Goal: Check status: Check status

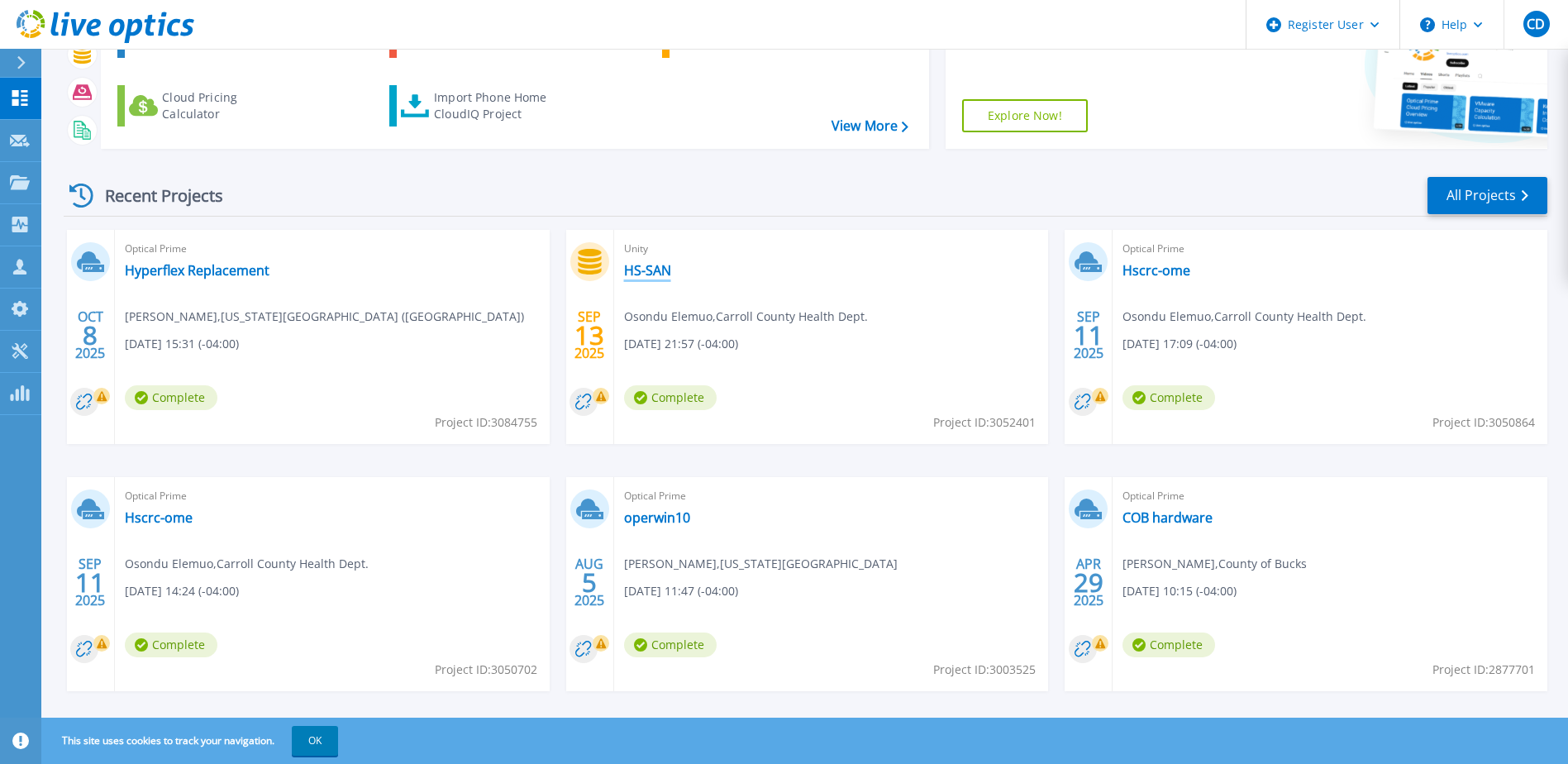
scroll to position [152, 0]
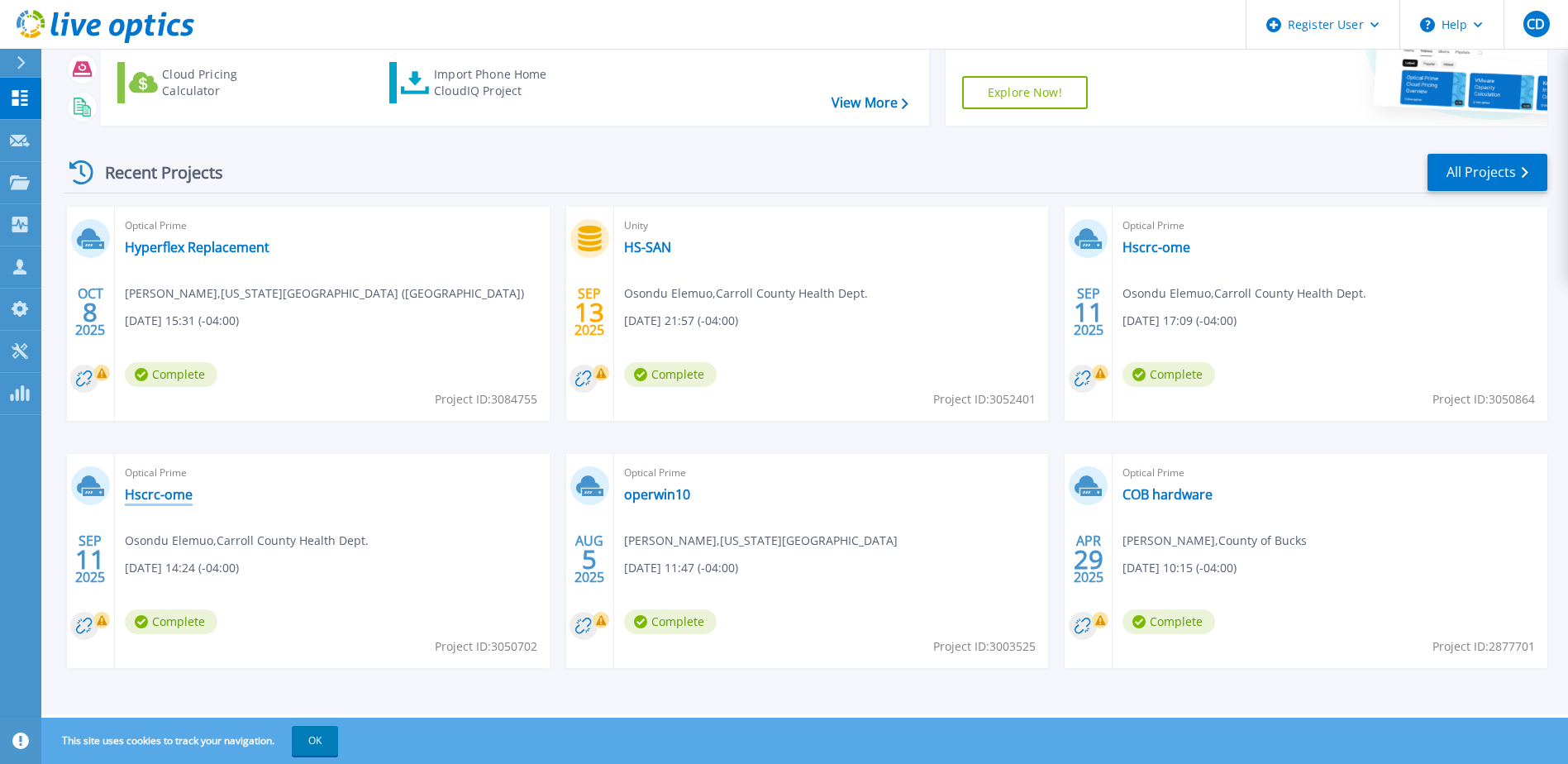
click at [146, 493] on link "Hscrc-ome" at bounding box center [158, 494] width 67 height 16
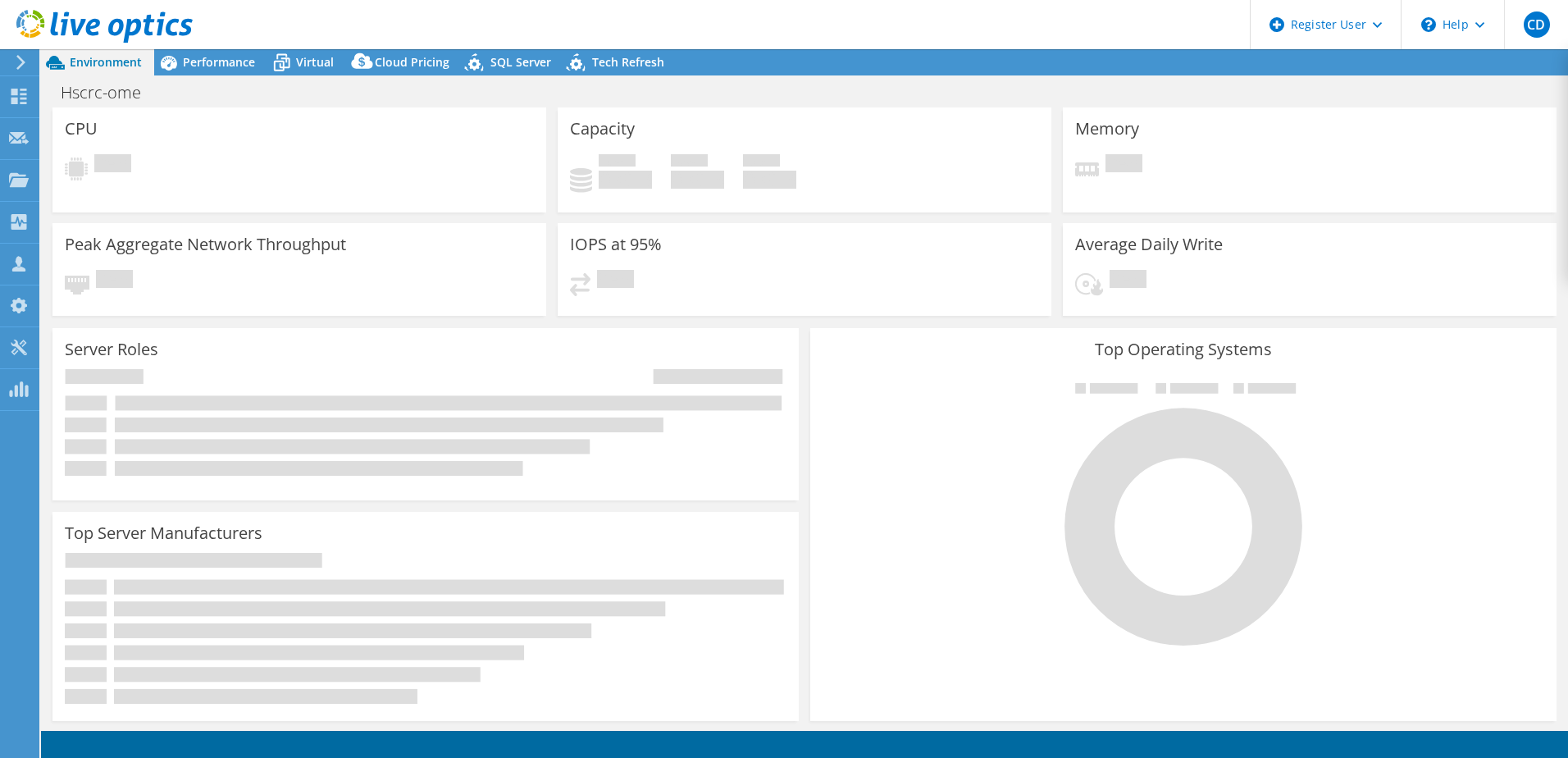
select select "USD"
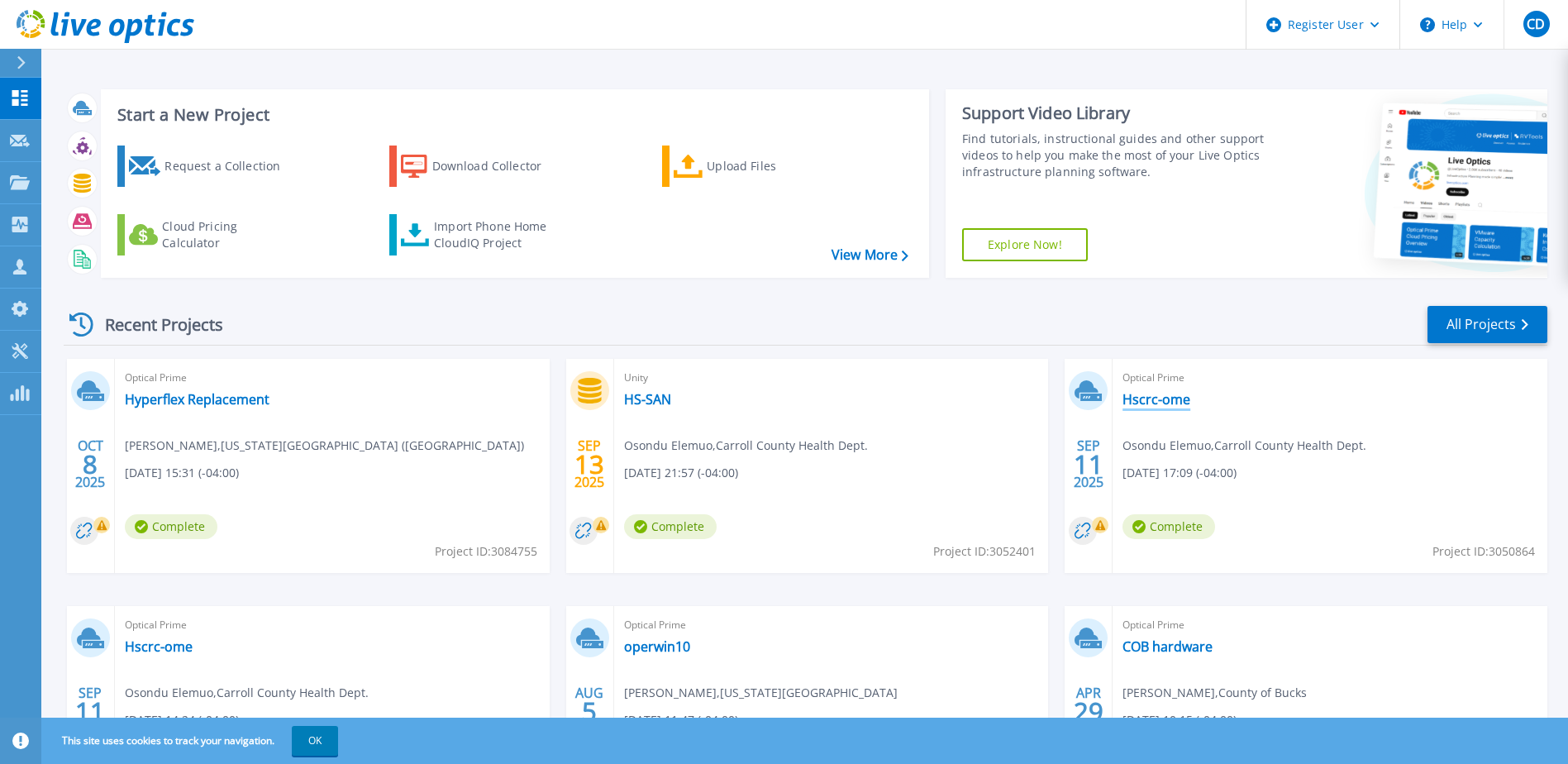
click at [1158, 395] on link "Hscrc-ome" at bounding box center [1156, 399] width 67 height 16
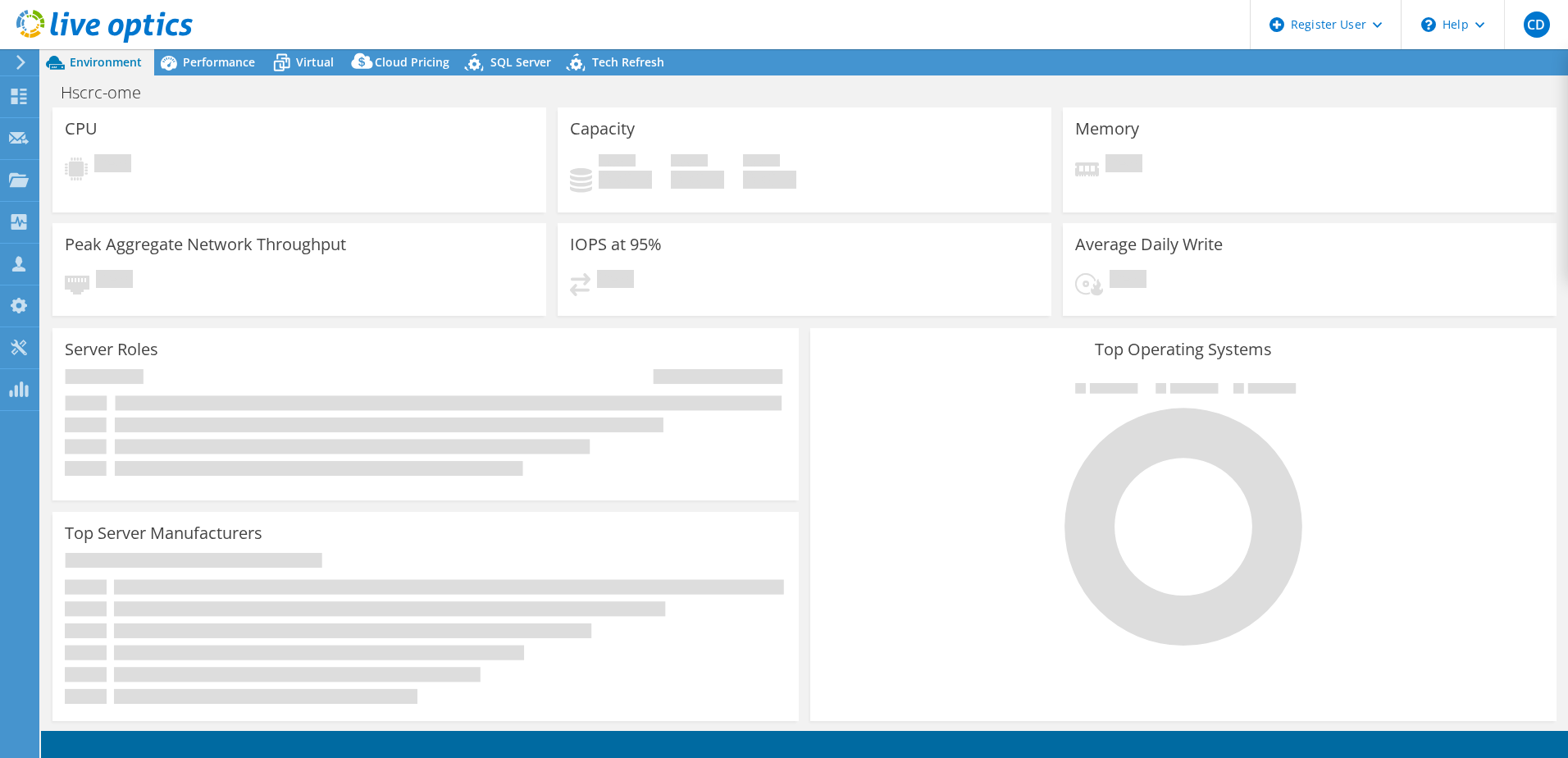
select select "USD"
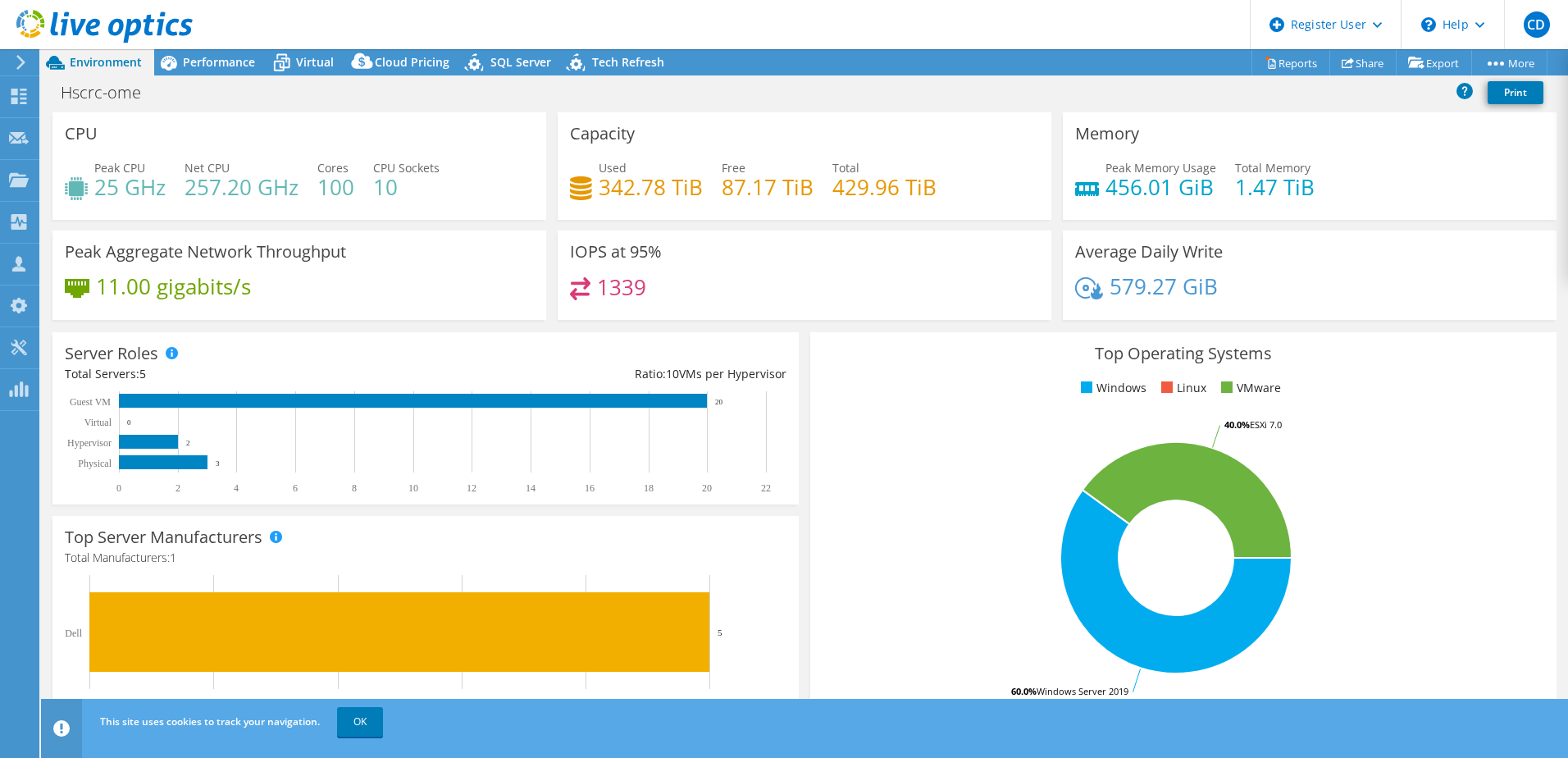
drag, startPoint x: 201, startPoint y: 200, endPoint x: 207, endPoint y: 209, distance: 10.8
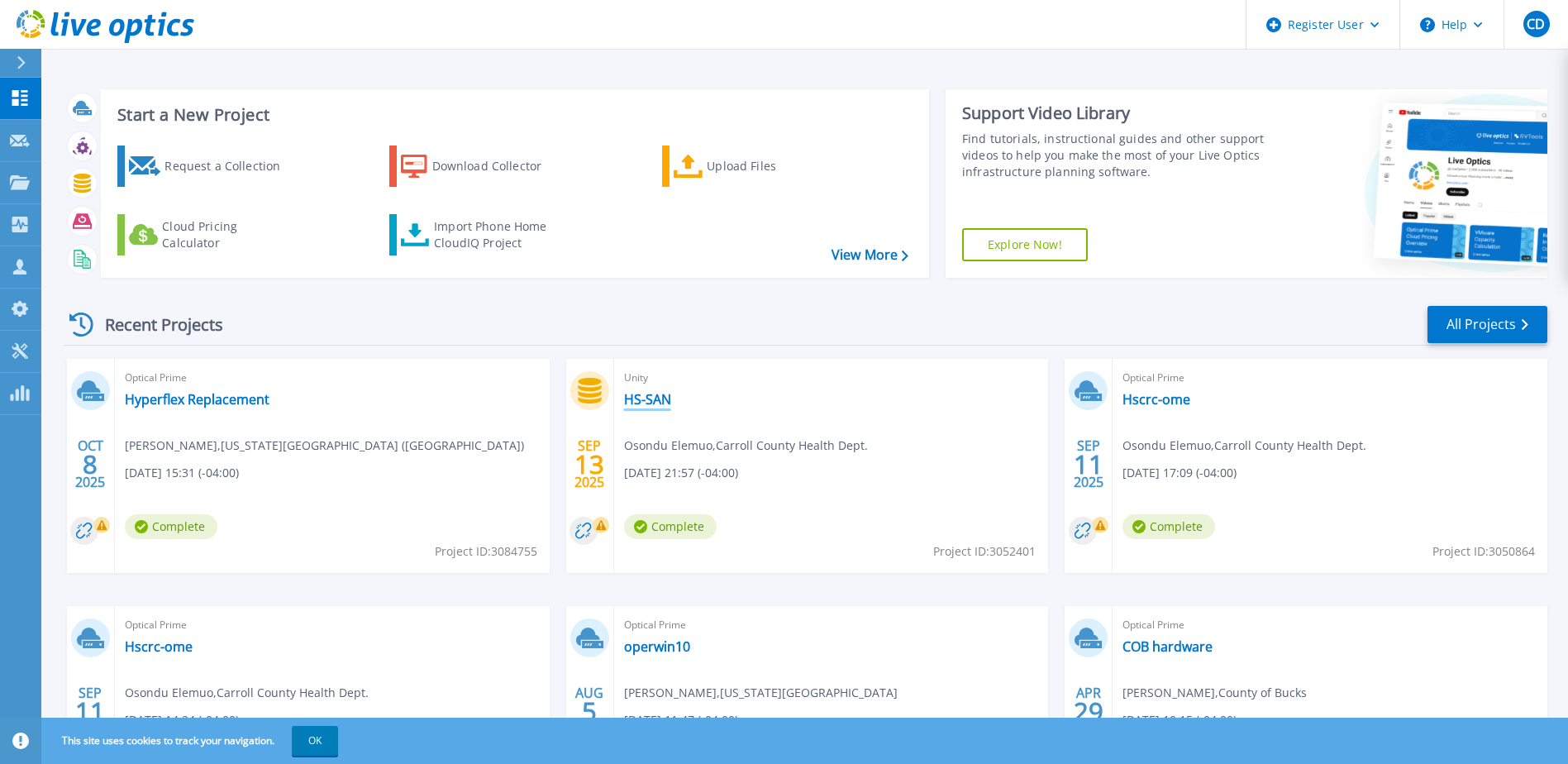
click at [663, 403] on link "HS-SAN" at bounding box center [647, 399] width 47 height 16
